Goal: Information Seeking & Learning: Learn about a topic

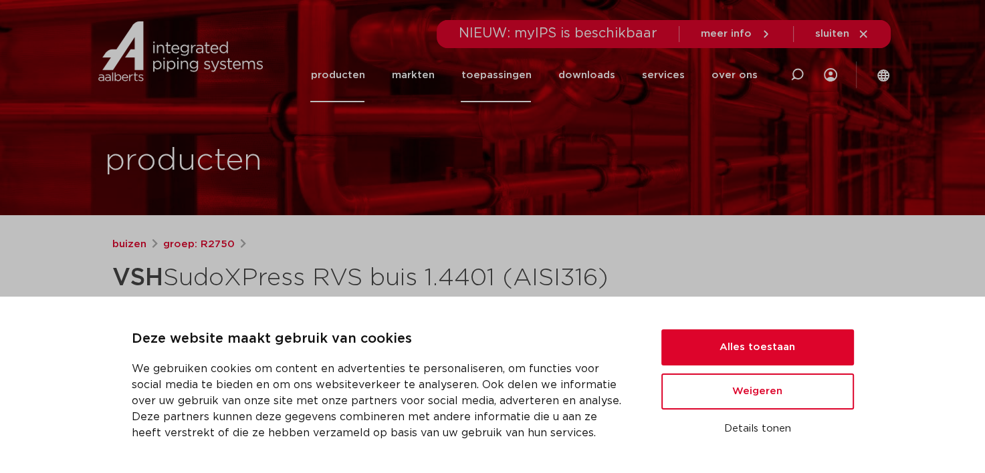
click at [497, 70] on link "toepassingen" at bounding box center [496, 75] width 70 height 54
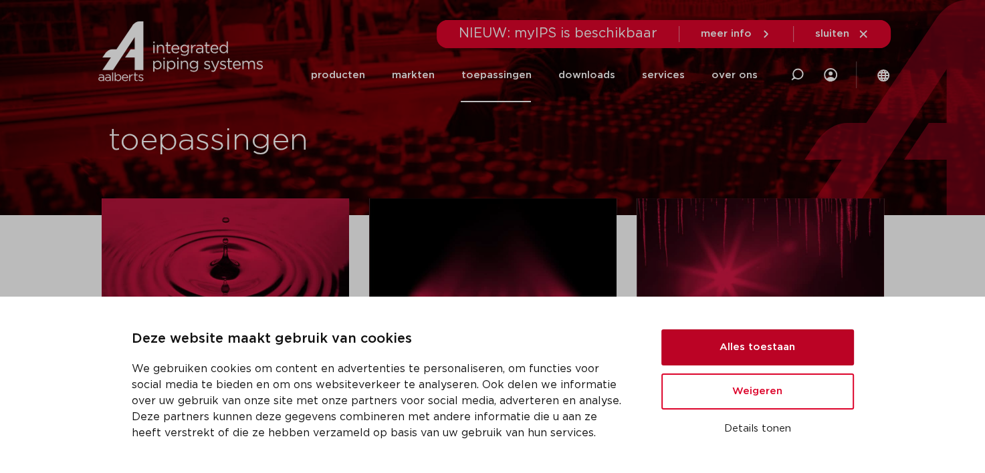
click at [714, 342] on button "Alles toestaan" at bounding box center [757, 348] width 193 height 36
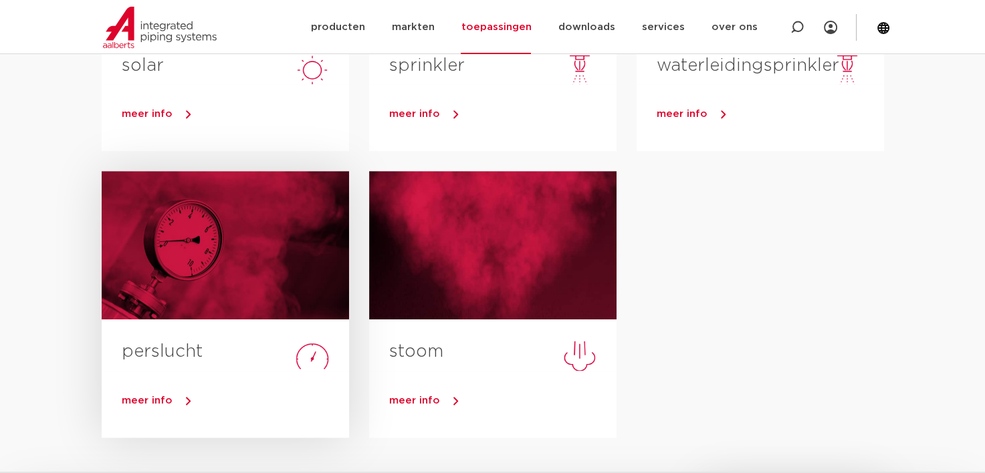
scroll to position [602, 0]
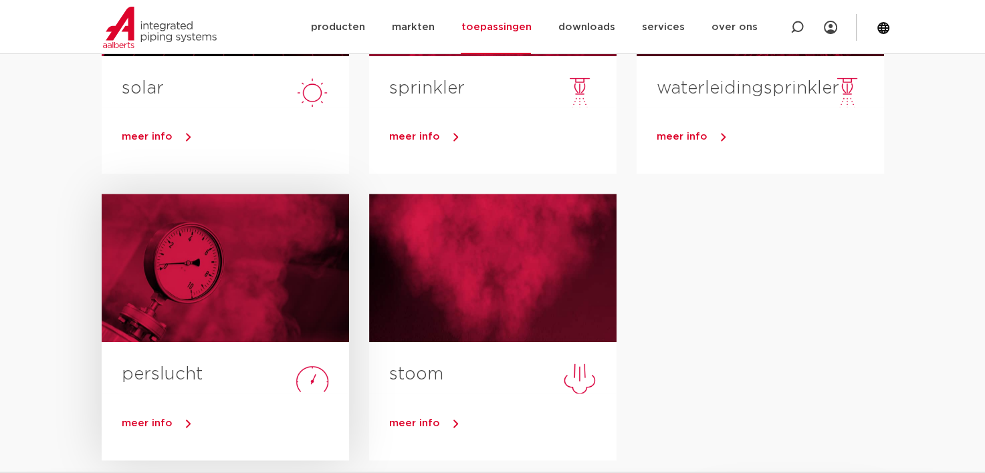
click at [128, 425] on span "meer info" at bounding box center [147, 423] width 51 height 10
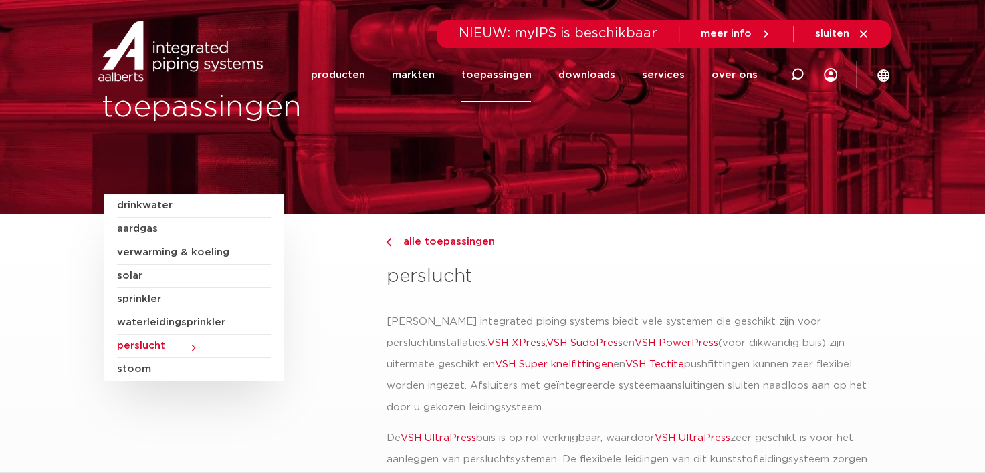
click at [161, 251] on span "verwarming & koeling" at bounding box center [194, 252] width 154 height 23
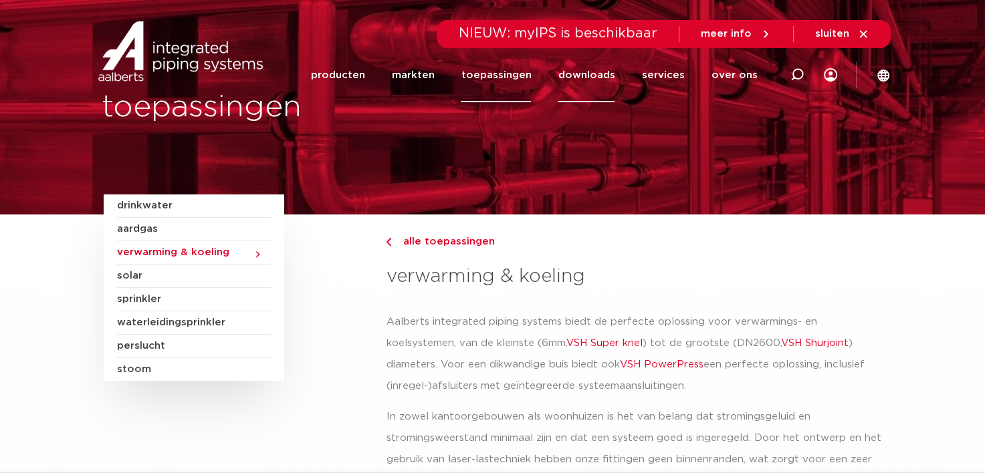
click at [584, 77] on link "downloads" at bounding box center [586, 75] width 57 height 54
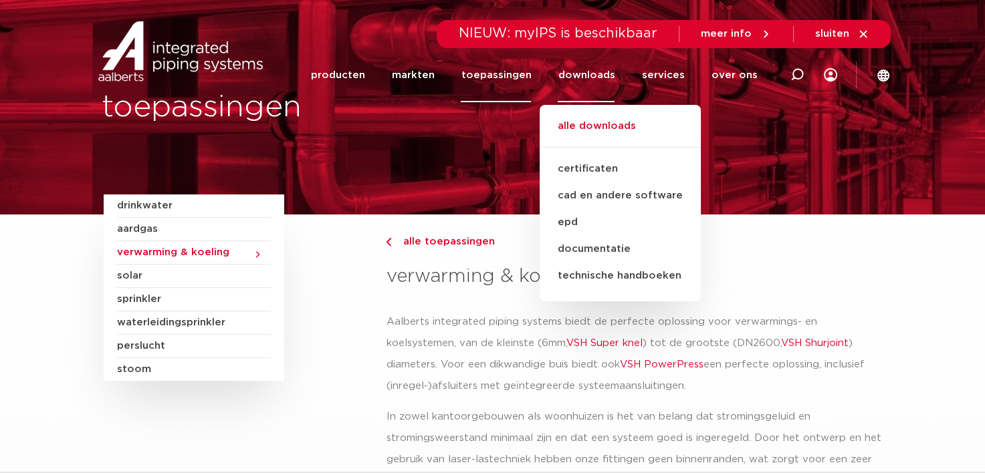
click at [593, 126] on link "alle downloads" at bounding box center [619, 132] width 161 height 29
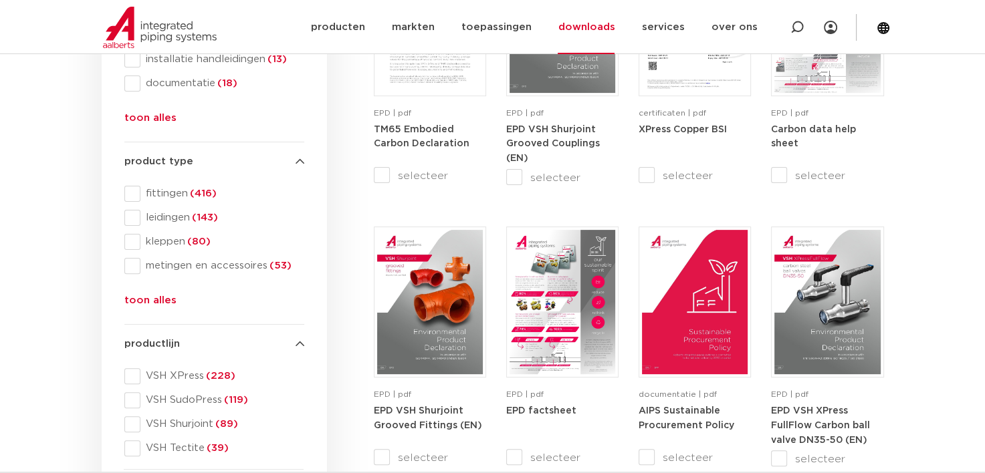
scroll to position [401, 0]
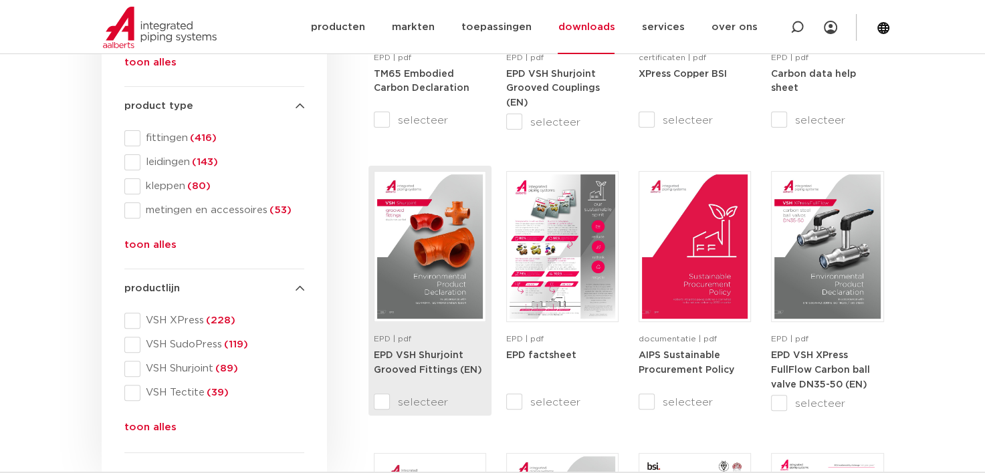
click at [453, 259] on img at bounding box center [430, 246] width 106 height 144
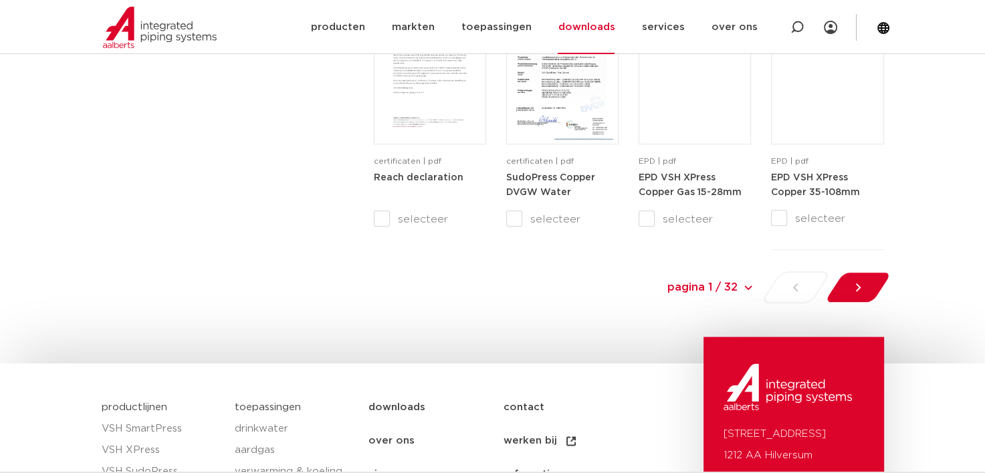
scroll to position [1471, 0]
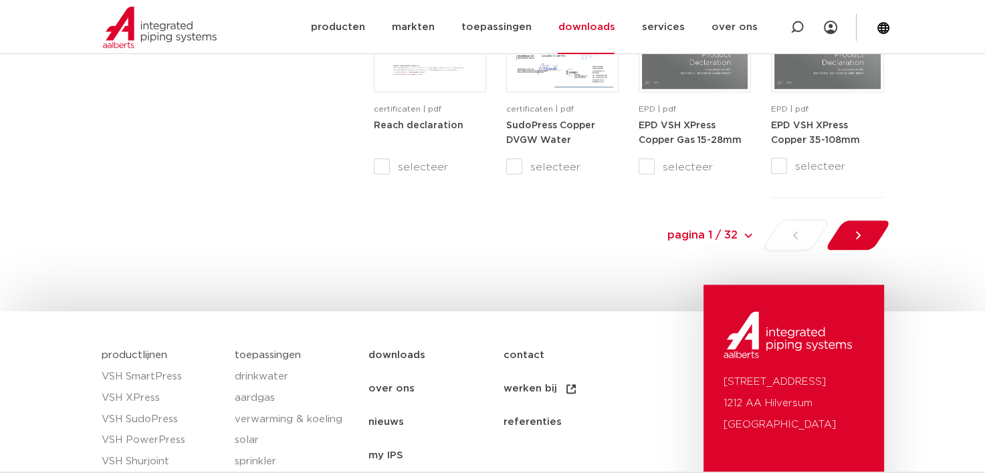
click at [749, 235] on select "pagina 1 / 32 pagina 1 / 32 1 2 3 4 5 6 7 8 9 10 11 12 13 14 15 16 17 18 19 20 …" at bounding box center [654, 235] width 201 height 30
click at [862, 228] on div at bounding box center [857, 235] width 73 height 32
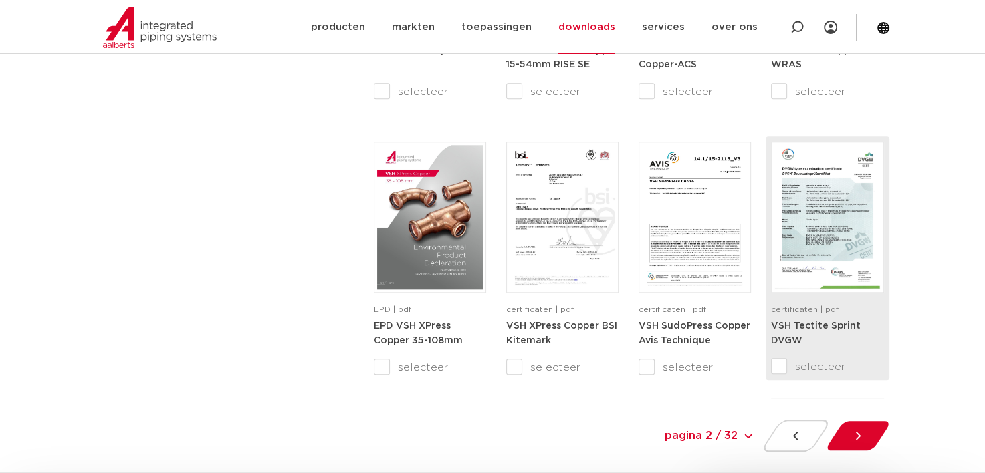
scroll to position [1337, 0]
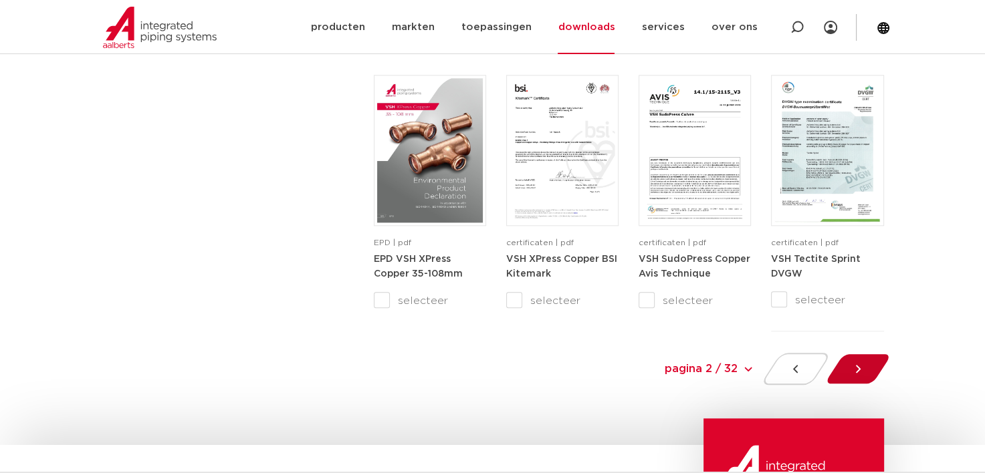
click at [867, 373] on div at bounding box center [857, 369] width 73 height 32
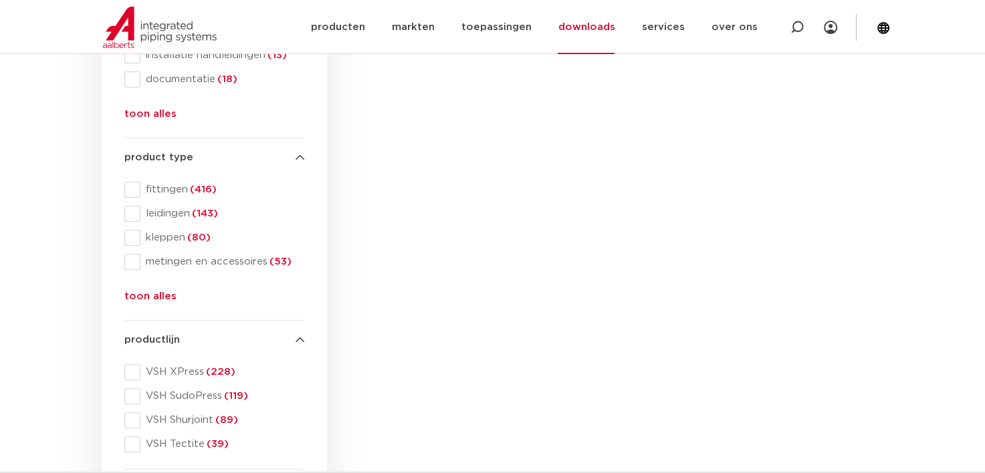
scroll to position [291, 0]
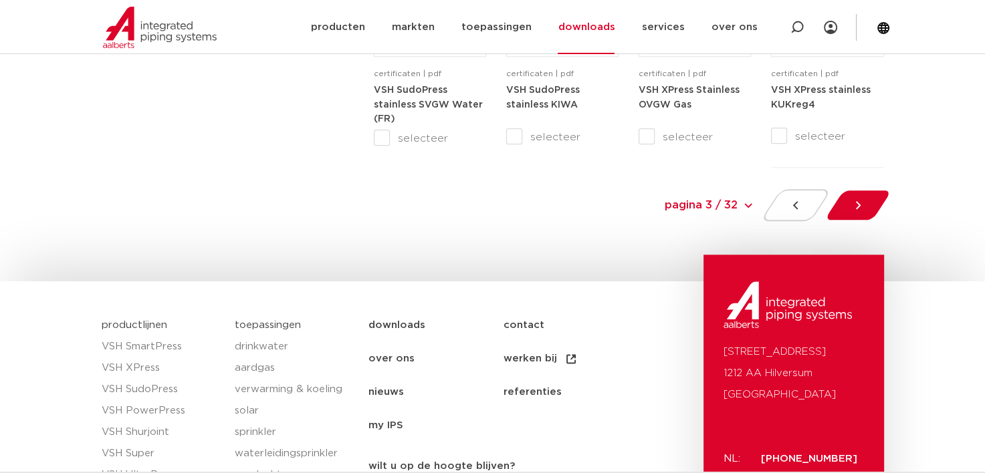
click at [866, 191] on div at bounding box center [857, 205] width 73 height 32
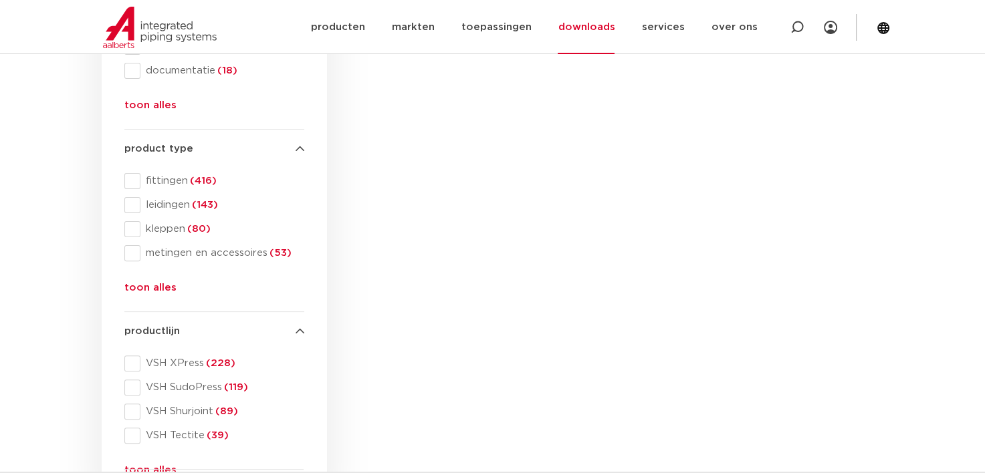
scroll to position [291, 0]
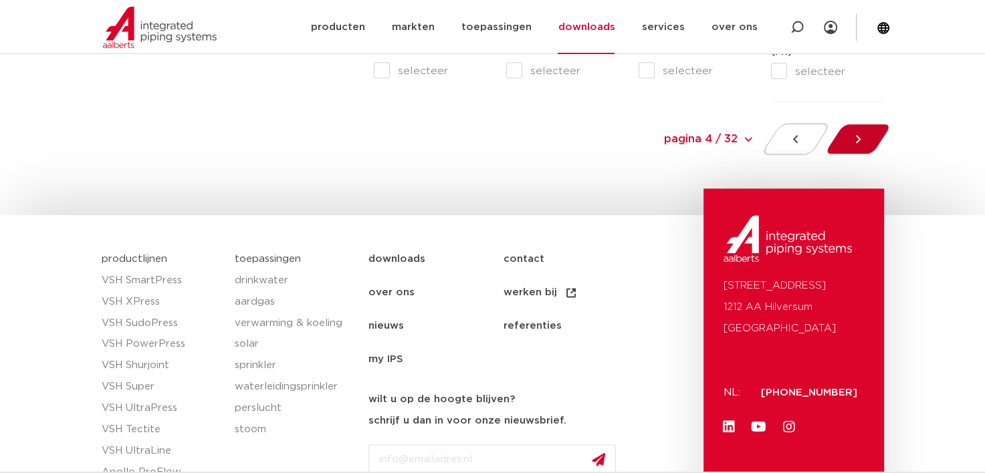
click at [849, 131] on div at bounding box center [857, 139] width 73 height 32
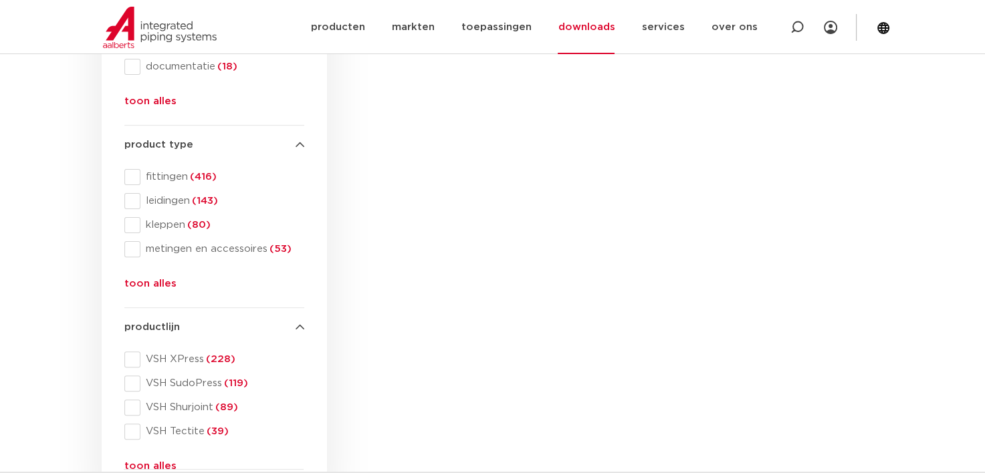
scroll to position [291, 0]
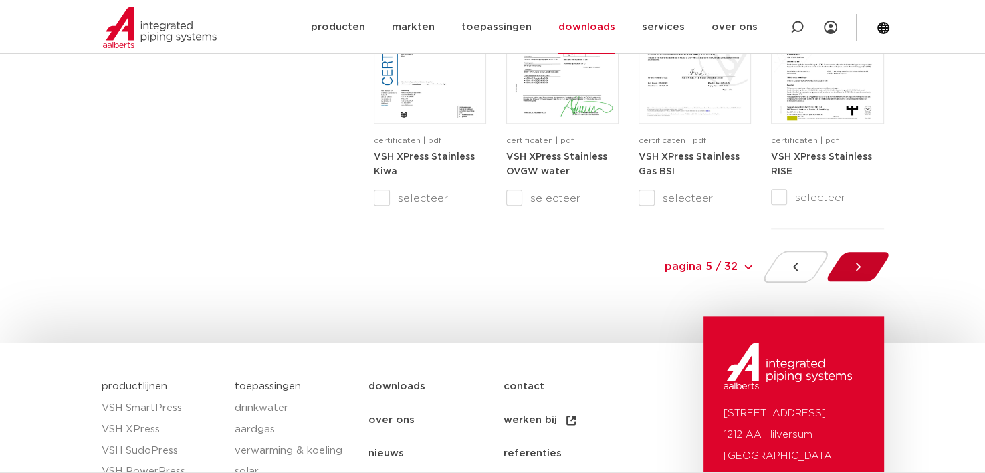
click at [855, 263] on icon at bounding box center [857, 266] width 13 height 13
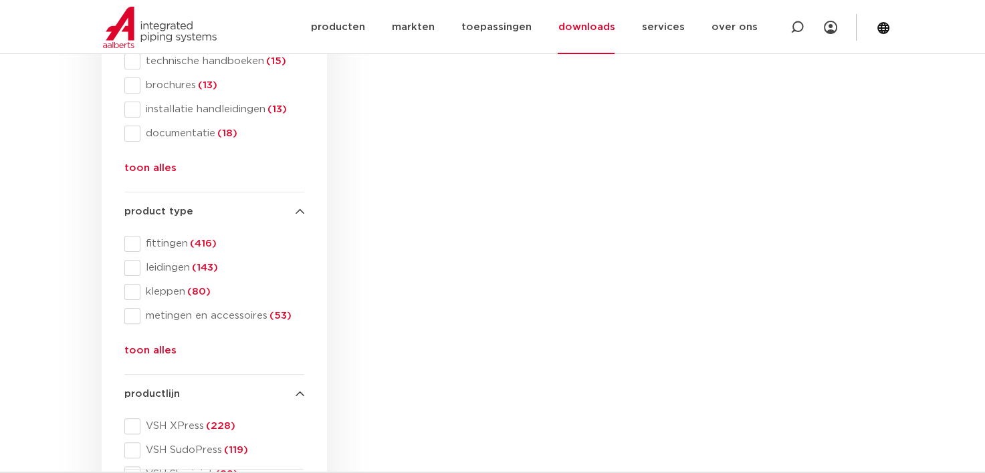
scroll to position [291, 0]
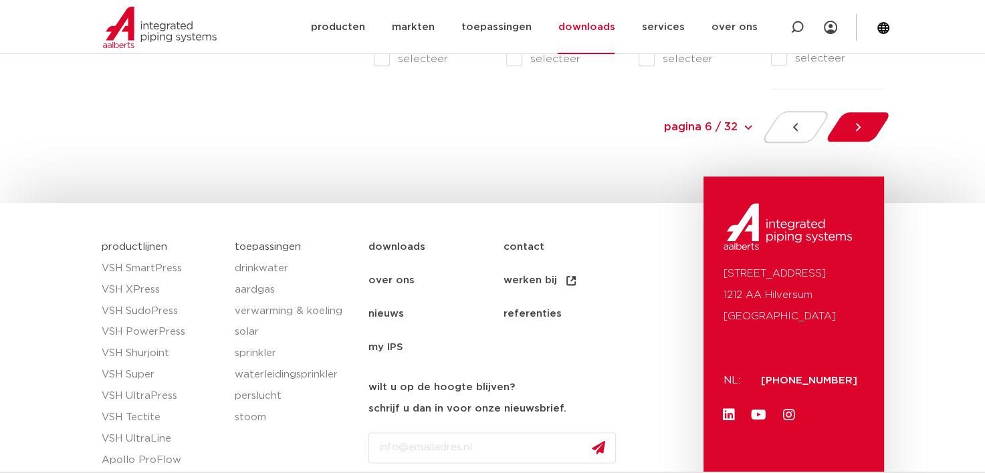
click at [861, 118] on div at bounding box center [857, 127] width 73 height 32
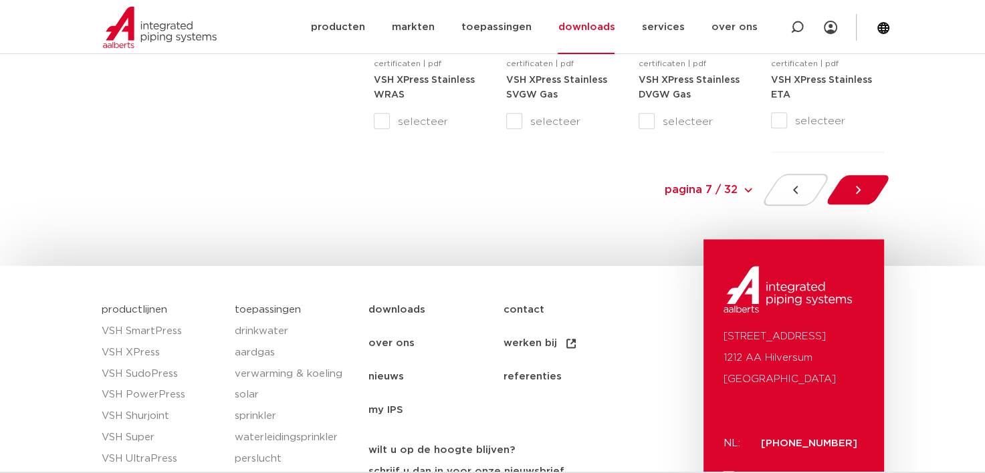
scroll to position [1538, 0]
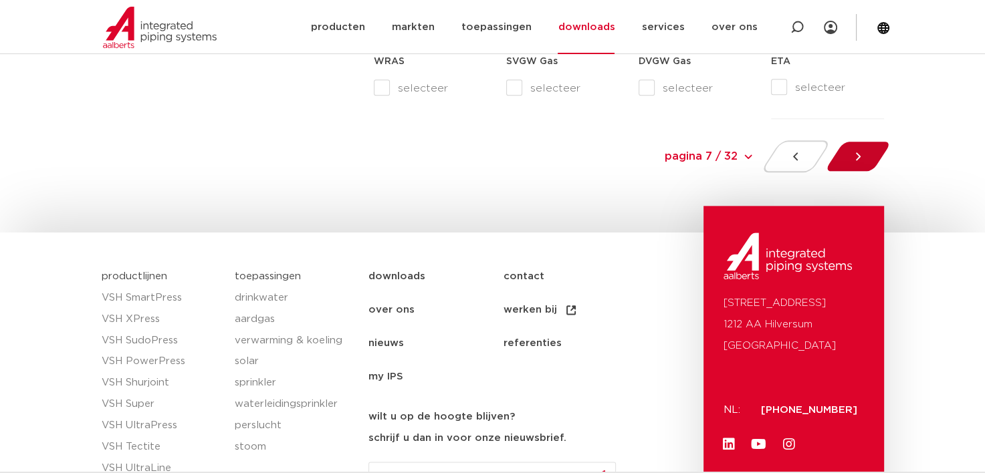
click at [866, 146] on div at bounding box center [857, 156] width 73 height 32
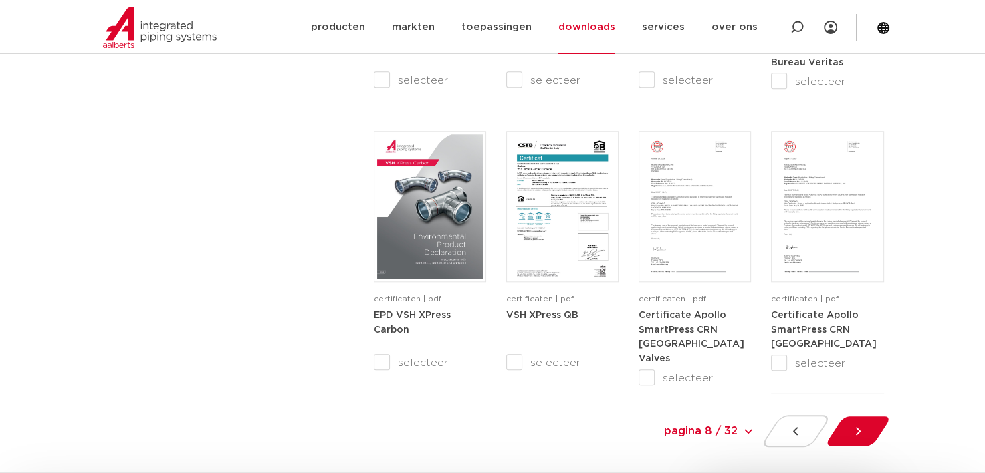
scroll to position [1337, 0]
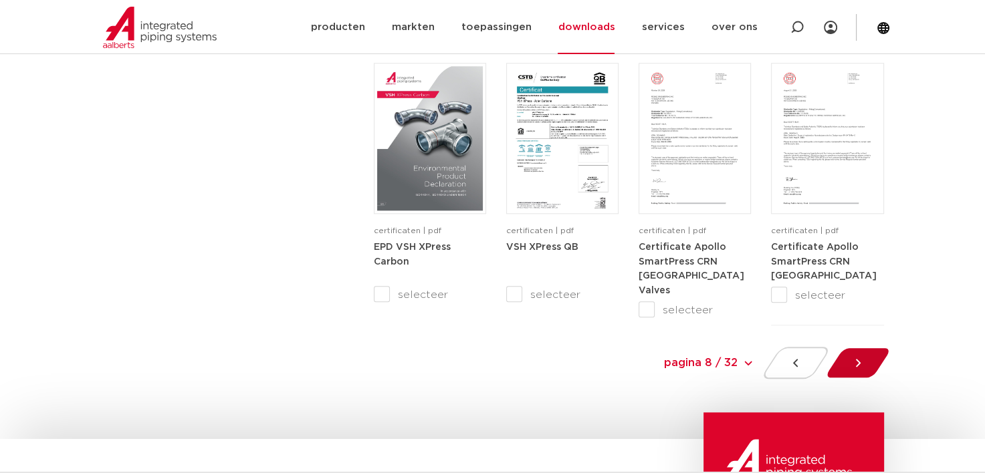
click at [861, 357] on icon at bounding box center [857, 362] width 13 height 13
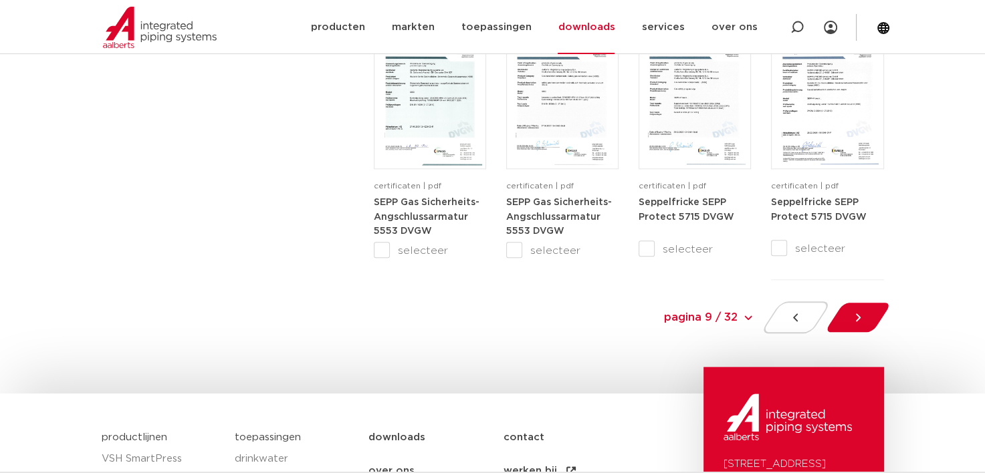
scroll to position [1494, 0]
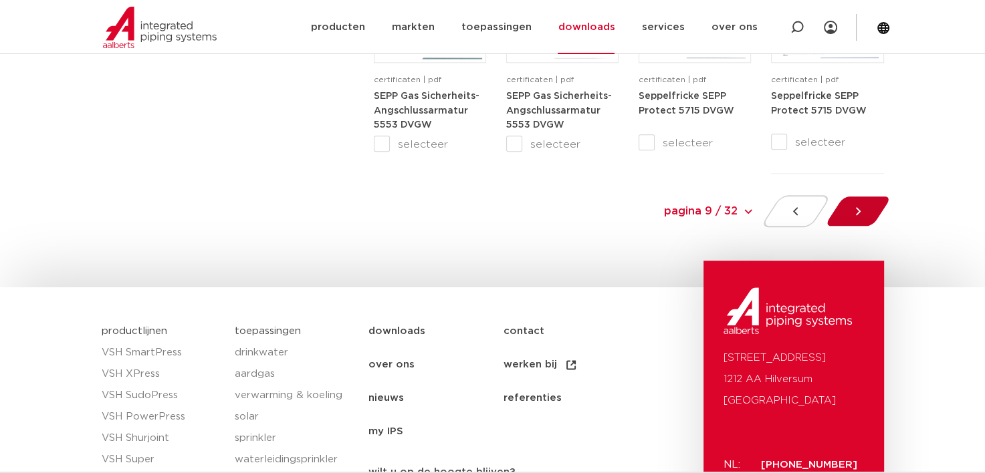
click at [867, 211] on div at bounding box center [857, 211] width 73 height 32
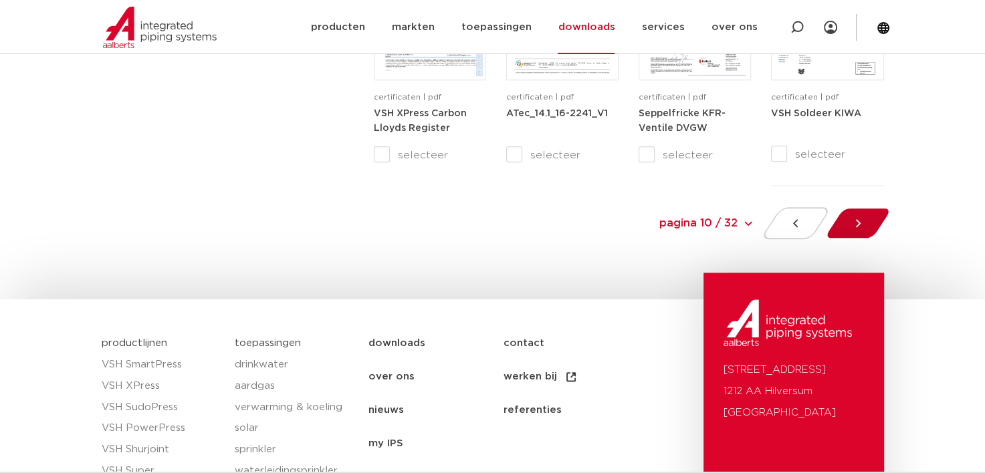
click at [858, 228] on icon at bounding box center [857, 223] width 13 height 13
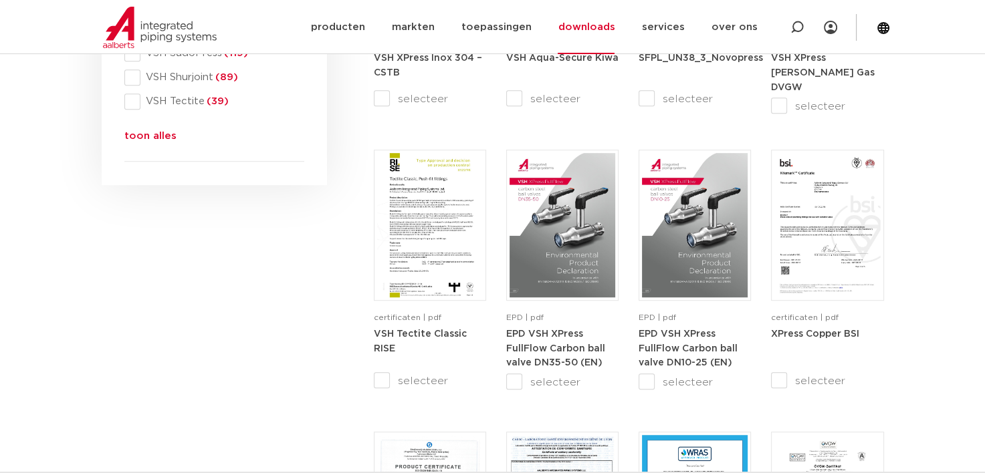
scroll to position [692, 0]
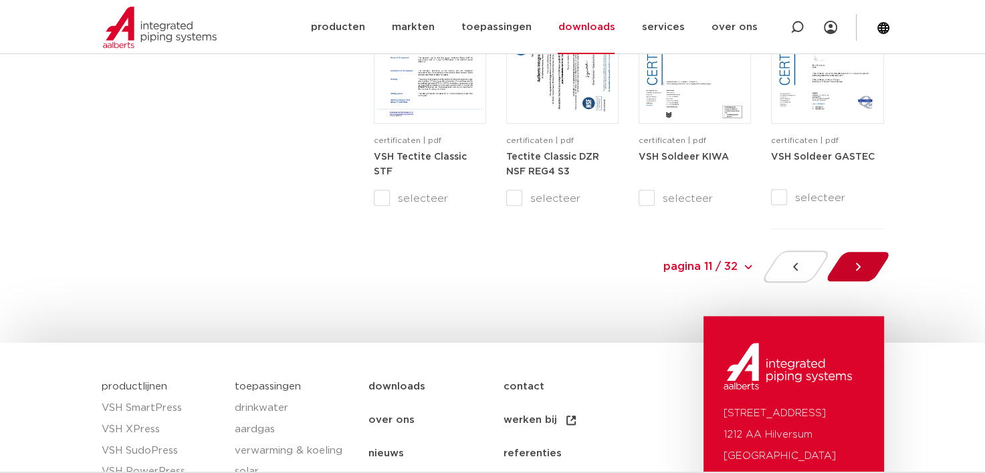
click at [858, 260] on icon at bounding box center [857, 266] width 13 height 13
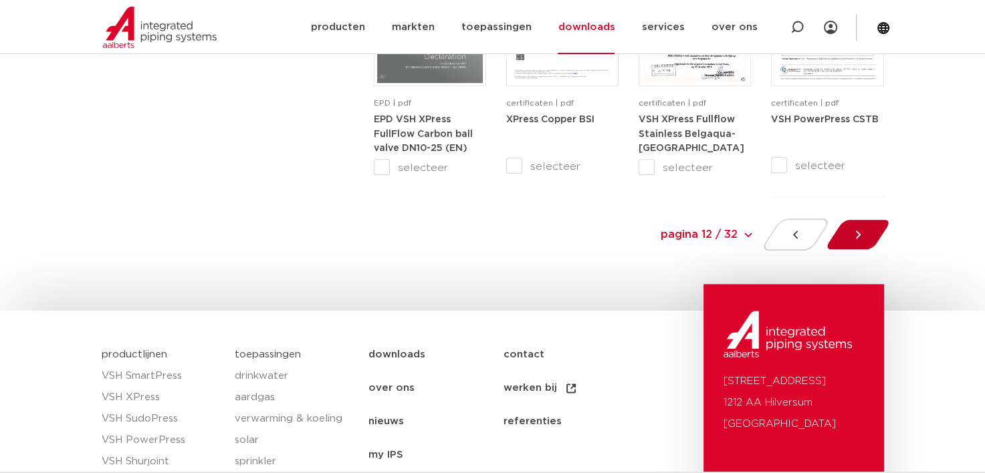
click at [864, 230] on icon at bounding box center [857, 234] width 13 height 13
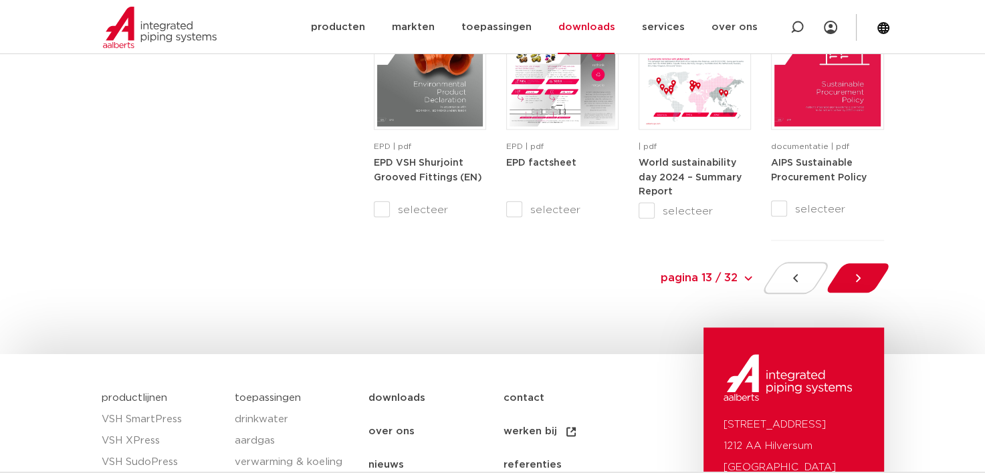
scroll to position [1294, 0]
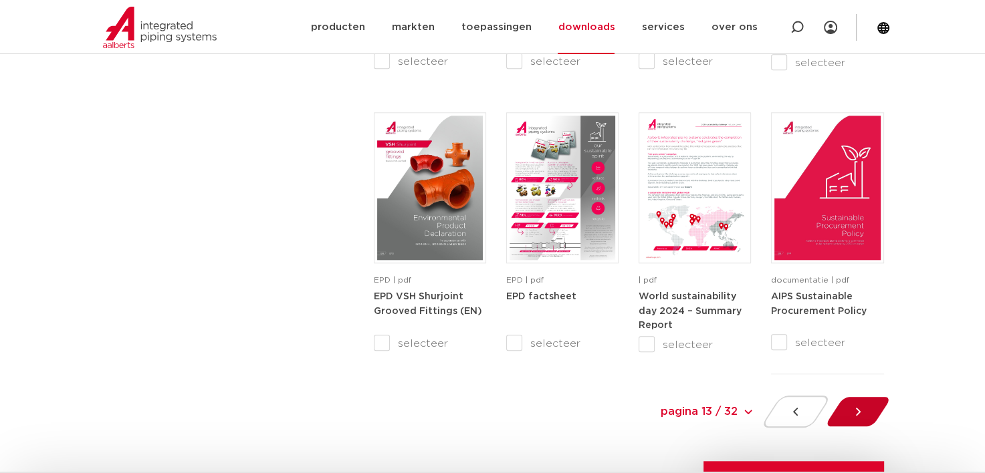
click at [855, 413] on icon at bounding box center [857, 411] width 13 height 13
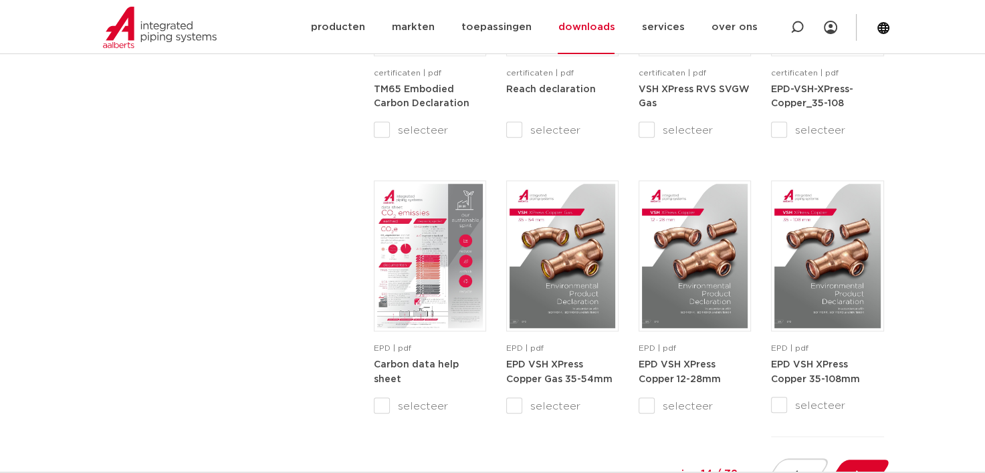
scroll to position [1337, 0]
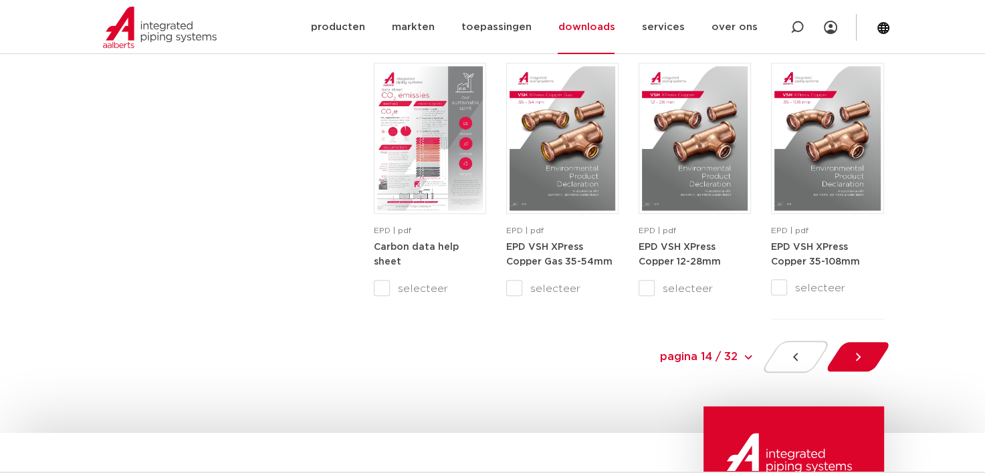
click at [854, 366] on div at bounding box center [857, 357] width 73 height 32
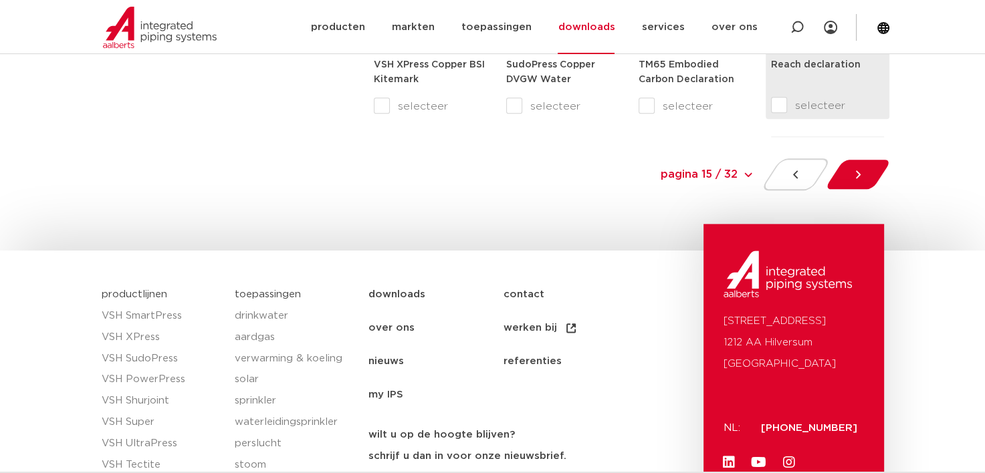
scroll to position [1538, 0]
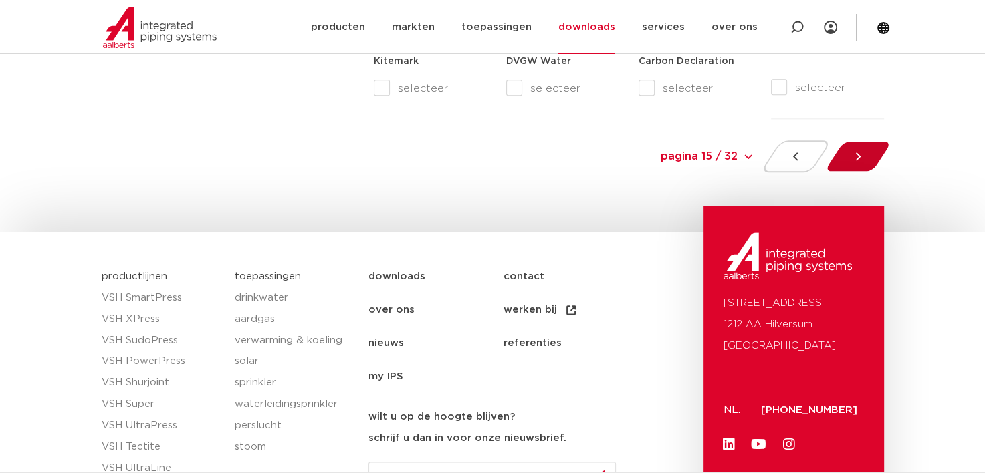
click at [865, 157] on div at bounding box center [857, 156] width 73 height 32
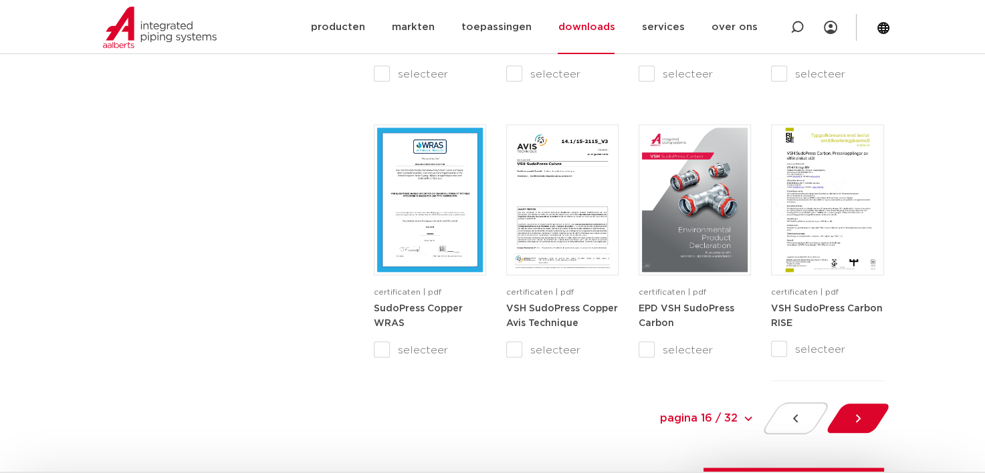
scroll to position [1294, 0]
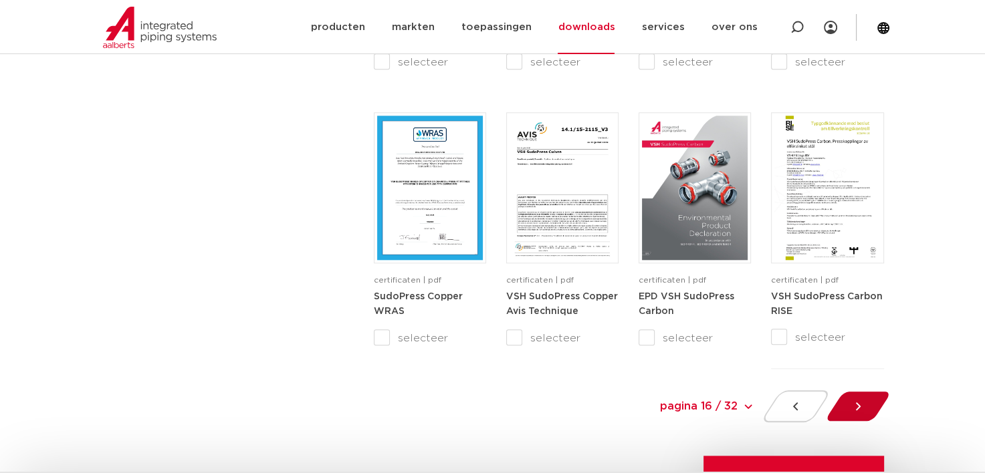
click at [871, 401] on div at bounding box center [857, 406] width 73 height 32
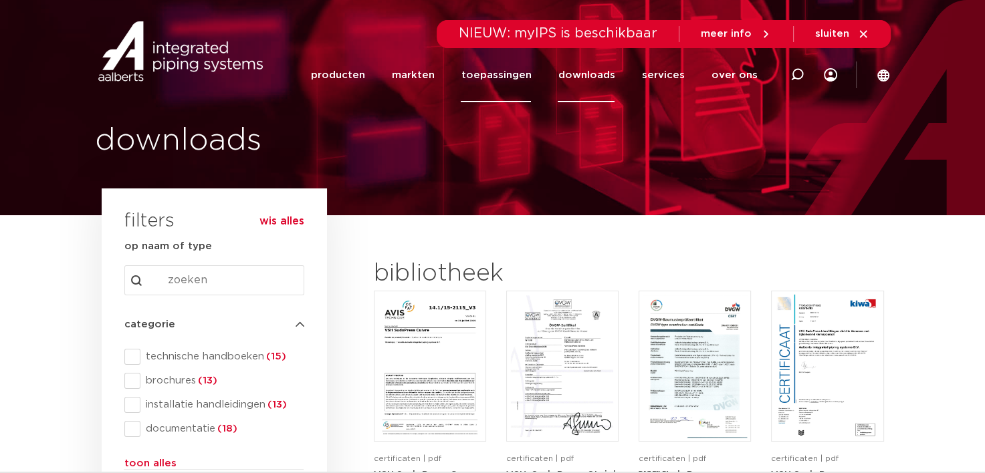
click at [479, 82] on link "toepassingen" at bounding box center [496, 75] width 70 height 54
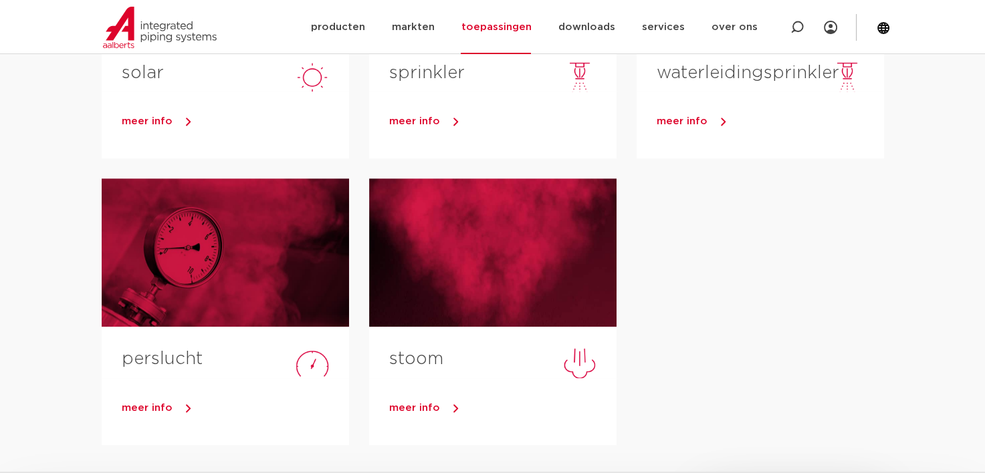
scroll to position [668, 0]
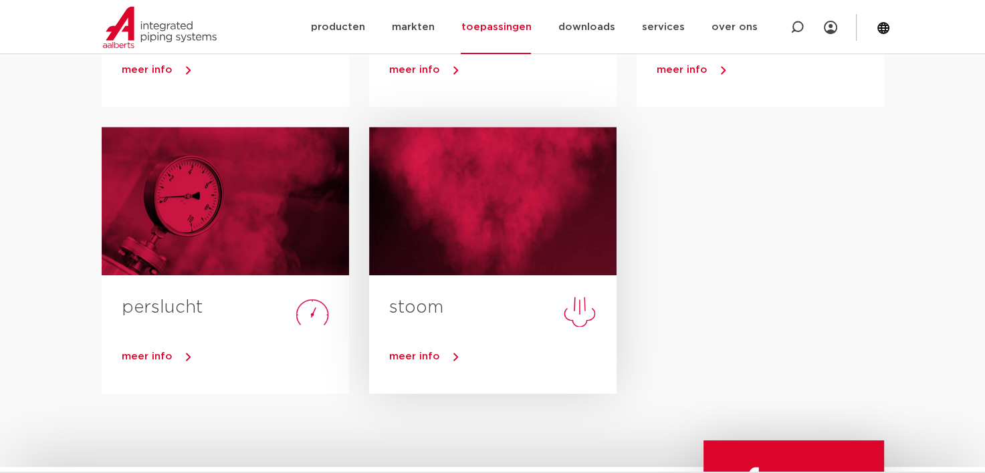
click at [427, 308] on link "stoom" at bounding box center [416, 307] width 54 height 17
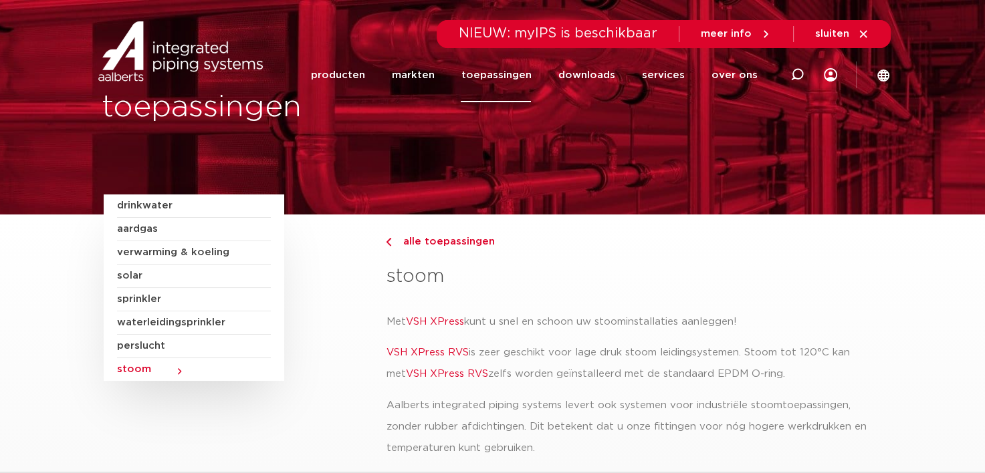
click at [520, 70] on link "toepassingen" at bounding box center [496, 75] width 70 height 54
